Goal: Task Accomplishment & Management: Complete application form

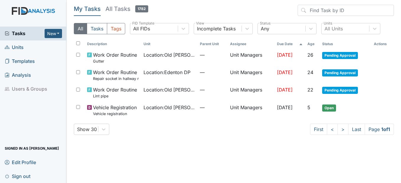
click at [19, 45] on span "Units" at bounding box center [14, 47] width 19 height 9
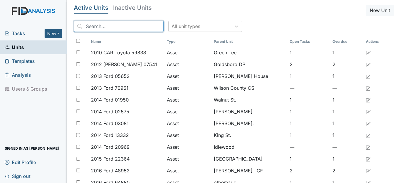
click at [99, 25] on input "search" at bounding box center [119, 26] width 90 height 11
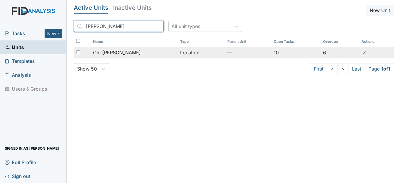
type input "roper"
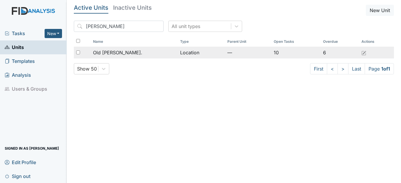
click at [212, 54] on td "Location" at bounding box center [201, 53] width 47 height 12
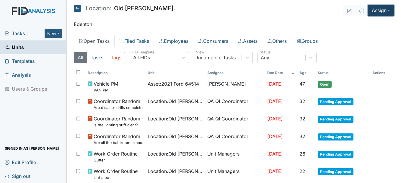
click at [382, 9] on button "Assign" at bounding box center [381, 10] width 26 height 11
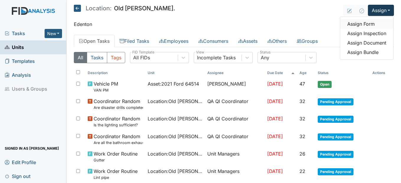
click at [366, 20] on link "Assign Form" at bounding box center [366, 23] width 53 height 9
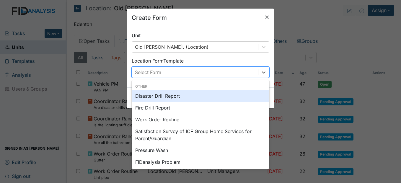
click at [151, 69] on div "Select Form" at bounding box center [148, 72] width 26 height 7
click at [165, 95] on div "Disaster Drill Report" at bounding box center [201, 96] width 138 height 12
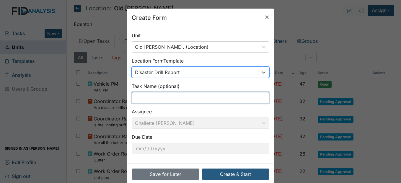
click at [140, 97] on input "text" at bounding box center [201, 97] width 138 height 11
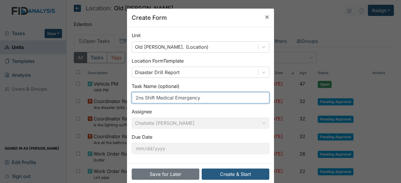
click at [140, 97] on input "2ns Shift Medical Emergency" at bounding box center [201, 97] width 138 height 11
click at [141, 97] on input "2ns Shift Medical Emergency" at bounding box center [201, 97] width 138 height 11
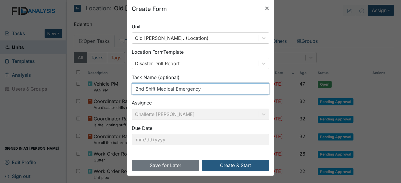
scroll to position [10, 0]
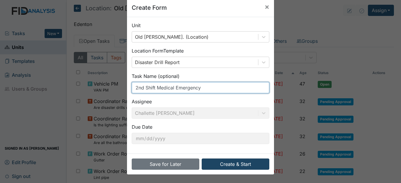
type input "2nd Shift Medical Emergency"
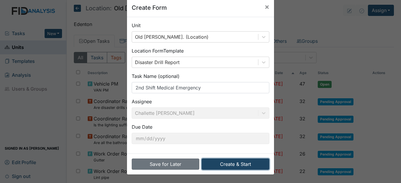
click at [223, 162] on button "Create & Start" at bounding box center [236, 164] width 68 height 11
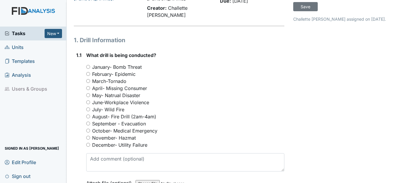
scroll to position [59, 0]
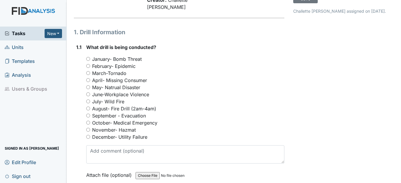
click at [87, 122] on input "October- Medical Emergency" at bounding box center [88, 123] width 4 height 4
radio input "true"
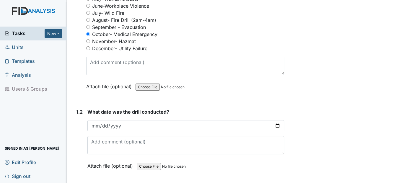
scroll to position [177, 0]
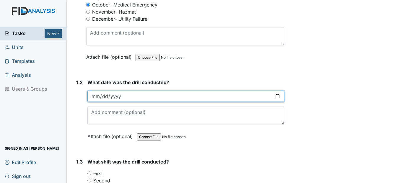
click at [96, 92] on input "date" at bounding box center [185, 96] width 197 height 11
type input "[DATE]"
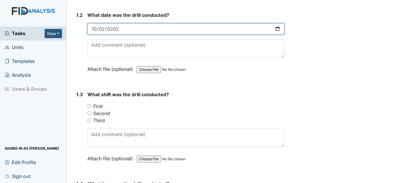
scroll to position [266, 0]
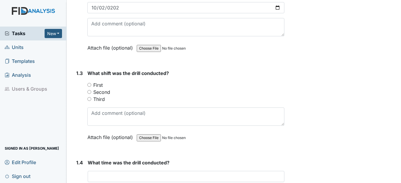
click at [92, 90] on div "Second" at bounding box center [185, 92] width 197 height 7
click at [89, 92] on input "Second" at bounding box center [89, 92] width 4 height 4
radio input "true"
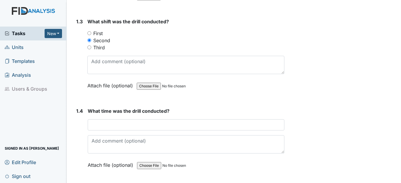
scroll to position [354, 0]
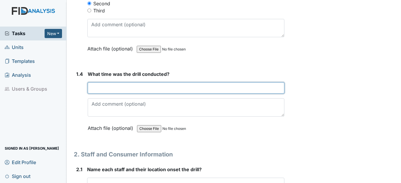
click at [129, 84] on input "text" at bounding box center [186, 87] width 196 height 11
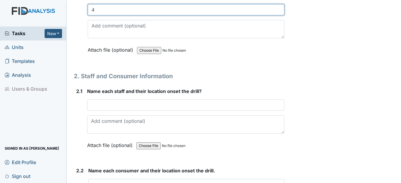
scroll to position [443, 0]
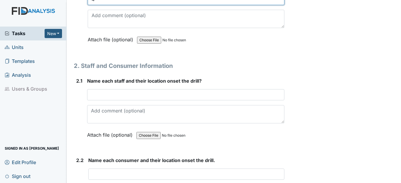
type input "4"
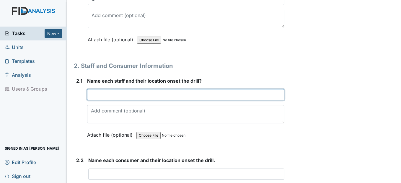
click at [108, 96] on input "text" at bounding box center [185, 94] width 197 height 11
type input "DS was in the front of the house"
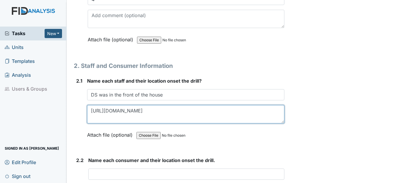
type textarea "https://app.fidanalysis.com/reports"
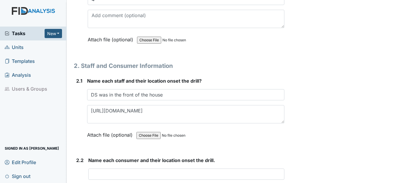
click at [210, 58] on div "1. Drill Information 1.1 What drill is being conducted? You must select one of …" at bounding box center [179, 180] width 210 height 1072
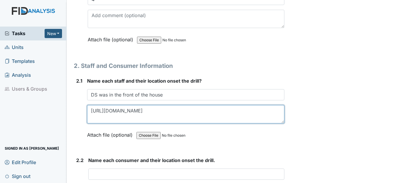
drag, startPoint x: 171, startPoint y: 108, endPoint x: 91, endPoint y: 115, distance: 80.0
click at [91, 115] on textarea "https://app.fidanalysis.com/reports" at bounding box center [185, 114] width 197 height 18
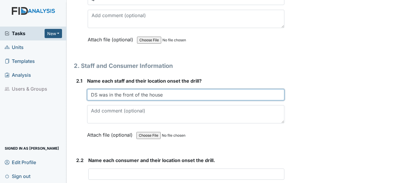
click at [163, 97] on input "DS was in the front of the house" at bounding box center [185, 94] width 197 height 11
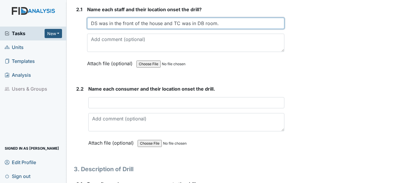
scroll to position [532, 0]
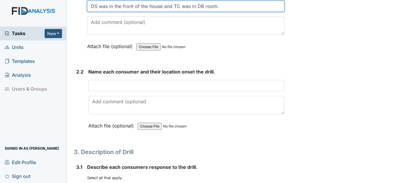
type input "DS was in the front of the house and TC was in DB room."
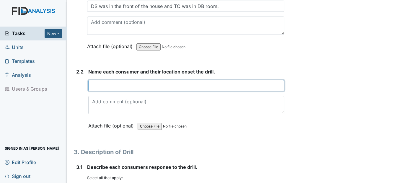
click at [111, 86] on input "text" at bounding box center [186, 85] width 196 height 11
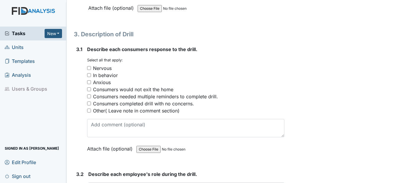
scroll to position [650, 0]
type input "DB was the one that has the medical emergency, she was in her room. JG and TBB …"
click at [90, 102] on input "Consumers completed drill with no concerns." at bounding box center [89, 103] width 4 height 4
checkbox input "true"
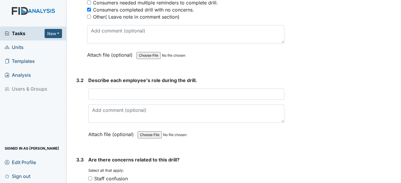
scroll to position [768, 0]
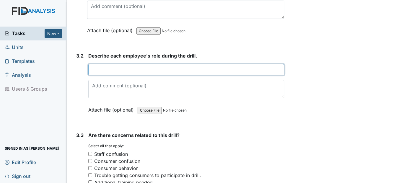
click at [114, 72] on input "text" at bounding box center [186, 69] width 196 height 11
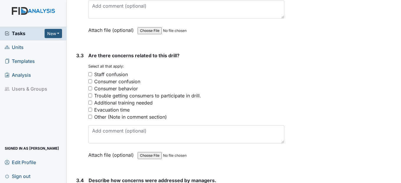
scroll to position [856, 0]
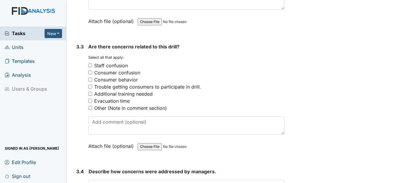
type input "TC was doing the medical treatment on DB and DS called the nurse and on call ma…"
click at [90, 106] on input "Other (Note in comment section)" at bounding box center [90, 108] width 4 height 4
checkbox input "true"
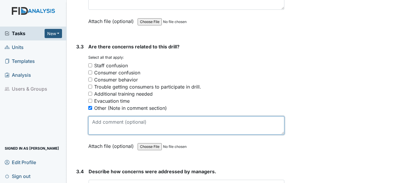
click at [106, 127] on textarea at bounding box center [186, 125] width 196 height 18
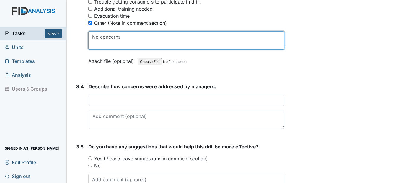
scroll to position [945, 0]
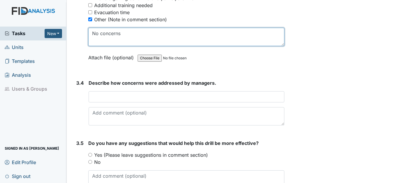
type textarea "No concerns"
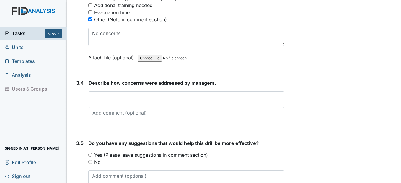
click at [105, 103] on div "Describe how concerns were addressed by managers. This field is required." at bounding box center [186, 102] width 195 height 46
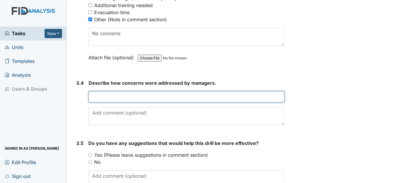
click at [117, 97] on input "text" at bounding box center [186, 96] width 195 height 11
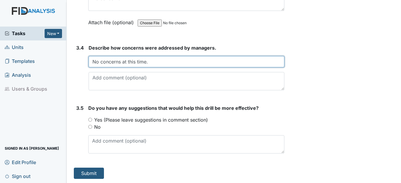
scroll to position [981, 0]
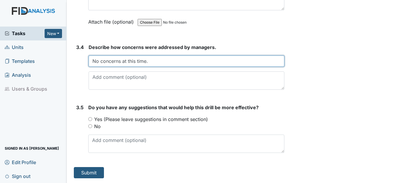
type input "No concerns at this time."
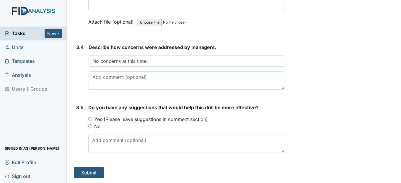
click at [89, 127] on input "No" at bounding box center [90, 126] width 4 height 4
radio input "true"
click at [84, 170] on button "Submit" at bounding box center [89, 172] width 30 height 11
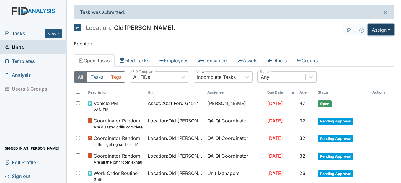
click at [376, 25] on button "Assign" at bounding box center [381, 29] width 26 height 11
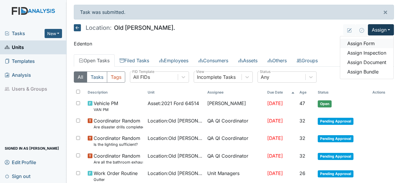
click at [367, 39] on link "Assign Form" at bounding box center [366, 43] width 53 height 9
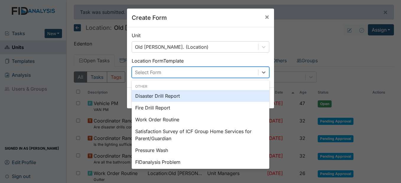
click at [172, 74] on div "Select Form" at bounding box center [195, 72] width 126 height 11
click at [164, 99] on div "Disaster Drill Report" at bounding box center [201, 96] width 138 height 12
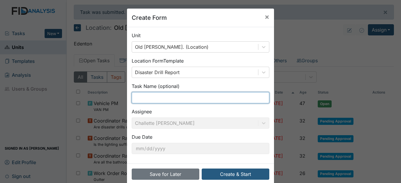
click at [155, 97] on input "text" at bounding box center [201, 97] width 138 height 11
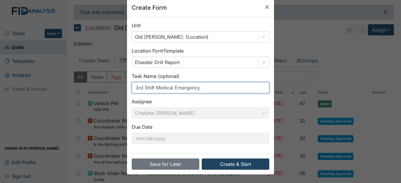
type input "3rd Shift Medical Emergency"
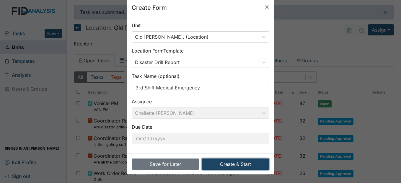
click at [226, 164] on button "Create & Start" at bounding box center [236, 164] width 68 height 11
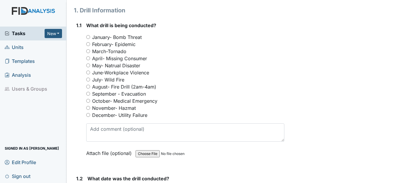
scroll to position [89, 0]
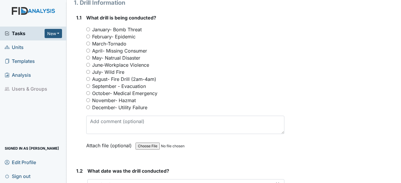
click at [87, 91] on div "October- Medical Emergency" at bounding box center [185, 93] width 198 height 7
click at [90, 92] on input "October- Medical Emergency" at bounding box center [88, 93] width 4 height 4
radio input "true"
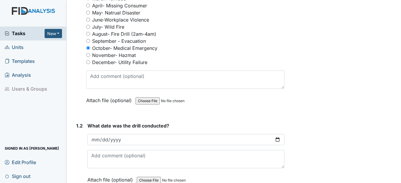
scroll to position [177, 0]
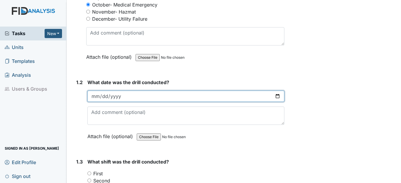
click at [96, 97] on input "date" at bounding box center [185, 96] width 197 height 11
click at [102, 93] on input "date" at bounding box center [185, 96] width 197 height 11
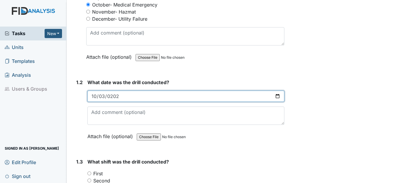
type input "[DATE]"
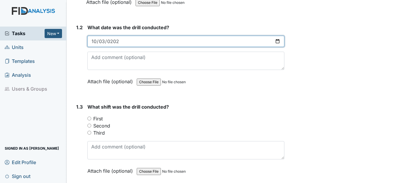
scroll to position [236, 0]
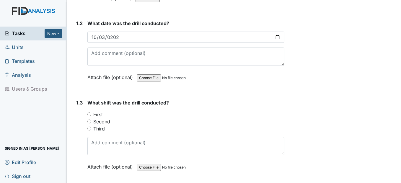
click at [91, 126] on div "Third" at bounding box center [185, 128] width 197 height 7
click at [89, 127] on input "Third" at bounding box center [89, 129] width 4 height 4
radio input "true"
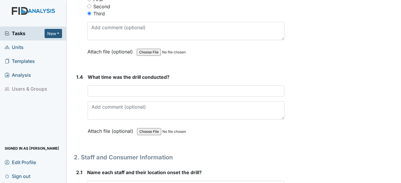
scroll to position [354, 0]
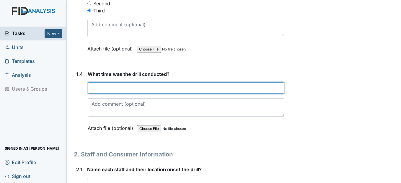
click at [109, 88] on input "text" at bounding box center [186, 87] width 196 height 11
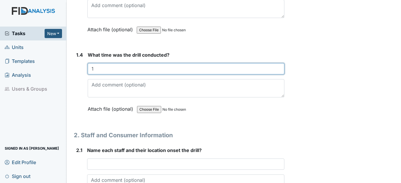
scroll to position [413, 0]
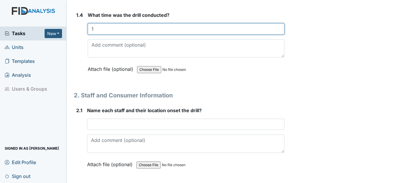
type input "1"
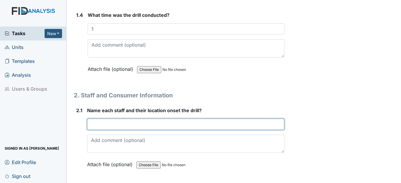
click at [110, 124] on input "text" at bounding box center [185, 124] width 197 height 11
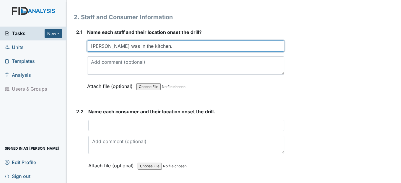
scroll to position [502, 0]
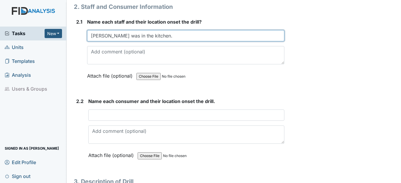
type input "AJ was in the kitchen."
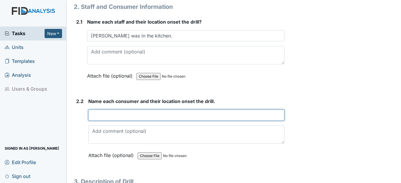
click at [107, 115] on input "text" at bounding box center [186, 115] width 196 height 11
click at [203, 114] on input "EO, TBB, TB, DB, KV and JG was in their bedroom" at bounding box center [186, 115] width 196 height 11
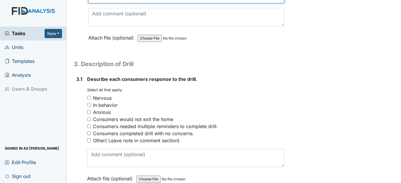
scroll to position [620, 0]
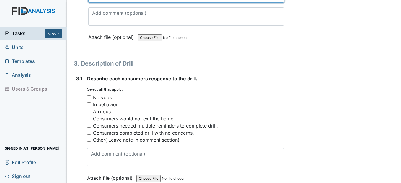
type input "EO, TBB, TB, DB, KV and JG was in their bedroom."
click at [91, 133] on input "Consumers completed drill with no concerns." at bounding box center [89, 133] width 4 height 4
checkbox input "true"
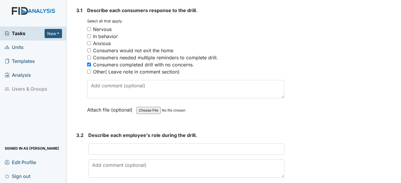
scroll to position [709, 0]
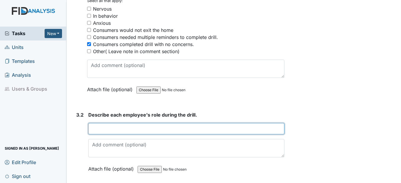
click at [102, 125] on input "text" at bounding box center [186, 128] width 196 height 11
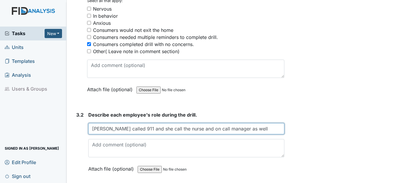
click at [234, 128] on input "AJ called 911 and she call the nurse and on call manager as well" at bounding box center [186, 128] width 196 height 11
type input "AJ treated the consumer in her room. AJ then called 911, then she called the nu…"
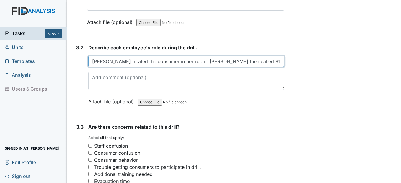
scroll to position [856, 0]
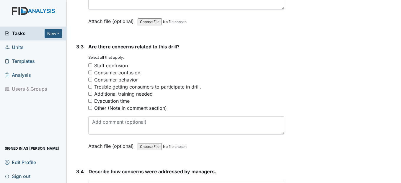
click at [90, 107] on input "Other (Note in comment section)" at bounding box center [90, 108] width 4 height 4
checkbox input "true"
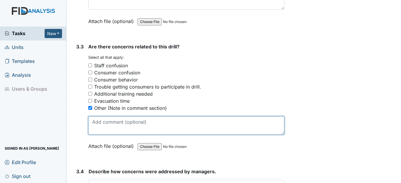
click at [112, 125] on textarea at bounding box center [186, 125] width 196 height 18
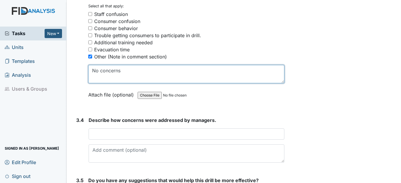
scroll to position [915, 0]
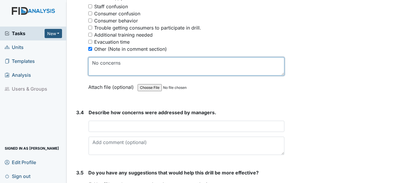
type textarea "No concerns"
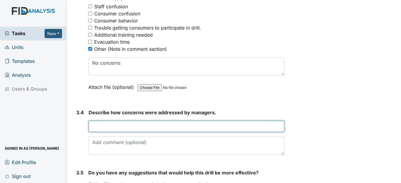
click at [120, 130] on input "text" at bounding box center [186, 126] width 195 height 11
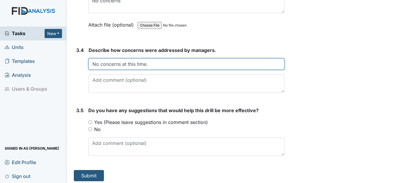
scroll to position [981, 0]
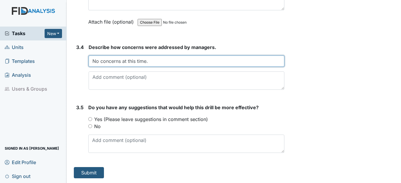
type input "No concerns at this time."
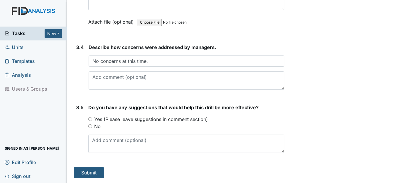
click at [92, 126] on input "No" at bounding box center [90, 126] width 4 height 4
radio input "true"
click at [94, 172] on button "Submit" at bounding box center [89, 172] width 30 height 11
